Goal: Complete application form: Complete application form

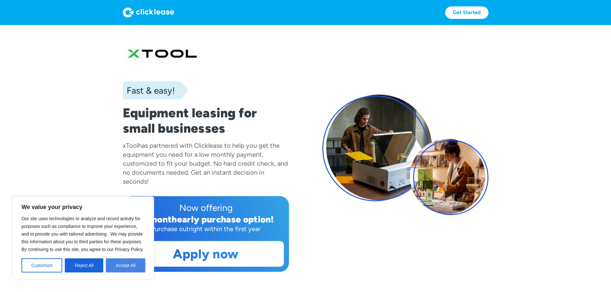
click at [119, 266] on button "Accept All" at bounding box center [125, 266] width 39 height 14
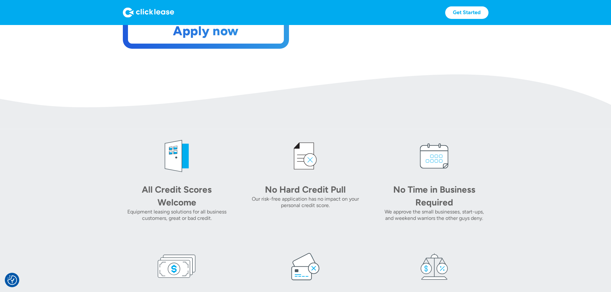
scroll to position [225, 0]
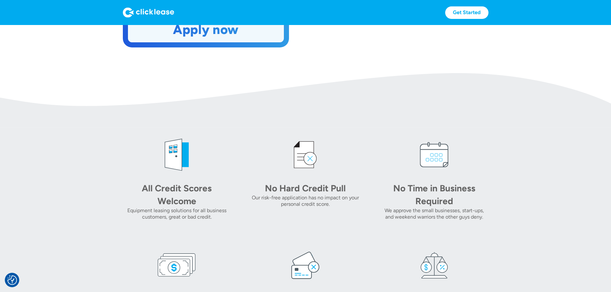
click at [181, 42] on link "Apply now" at bounding box center [205, 29] width 155 height 25
